Goal: Task Accomplishment & Management: Manage account settings

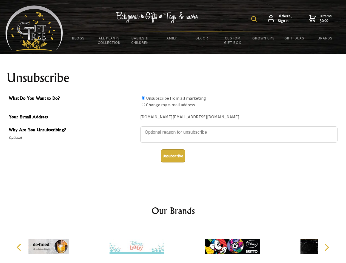
click at [254, 19] on img at bounding box center [253, 18] width 5 height 5
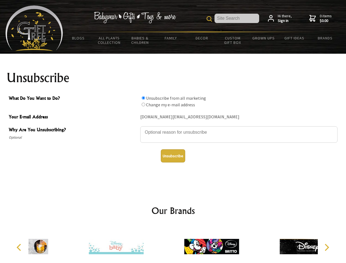
click at [173, 128] on textarea "Why Are You Unsubscribing?" at bounding box center [238, 134] width 197 height 16
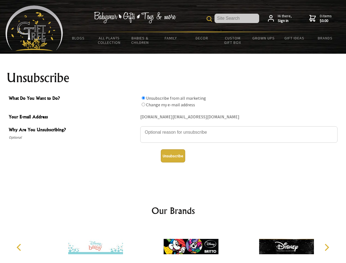
click at [143, 98] on input "What Do You Want to Do?" at bounding box center [143, 98] width 4 height 4
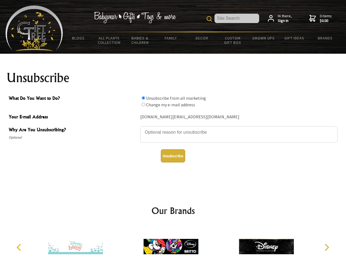
click at [143, 104] on input "What Do You Want to Do?" at bounding box center [143, 105] width 4 height 4
radio input "true"
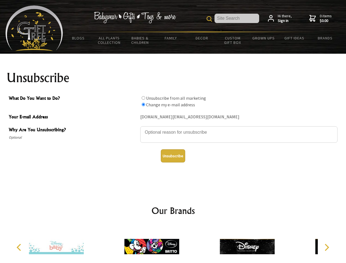
click at [173, 156] on button "Unsubscribe" at bounding box center [173, 155] width 24 height 13
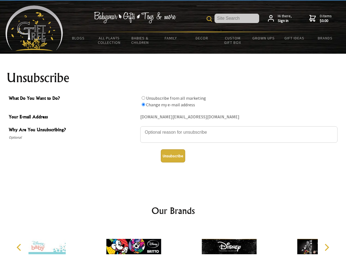
click at [181, 244] on div at bounding box center [228, 247] width 95 height 43
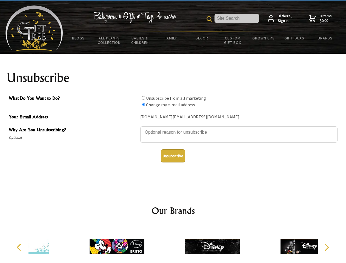
click at [20, 247] on icon "Previous" at bounding box center [19, 247] width 7 height 7
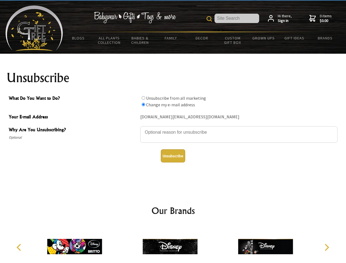
click at [326, 247] on icon "Next" at bounding box center [325, 247] width 7 height 7
